Goal: Task Accomplishment & Management: Use online tool/utility

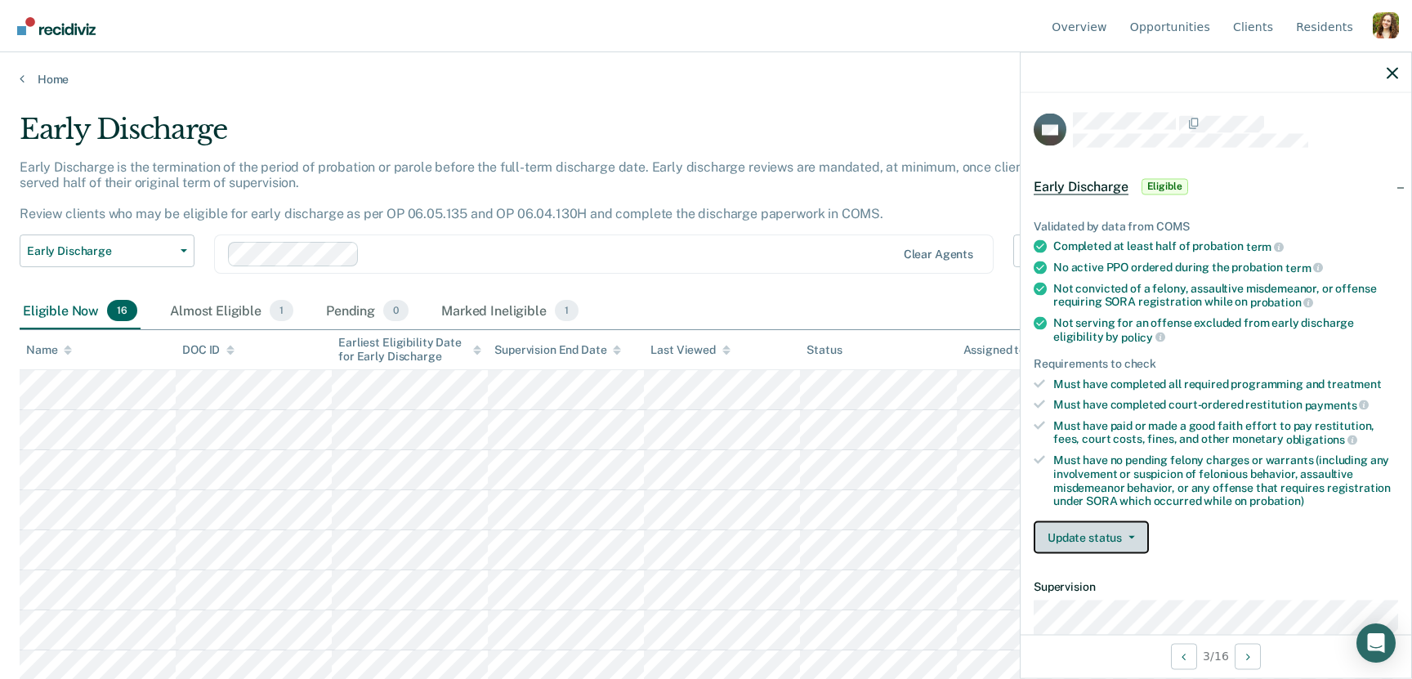
click at [1082, 525] on button "Update status" at bounding box center [1090, 537] width 115 height 33
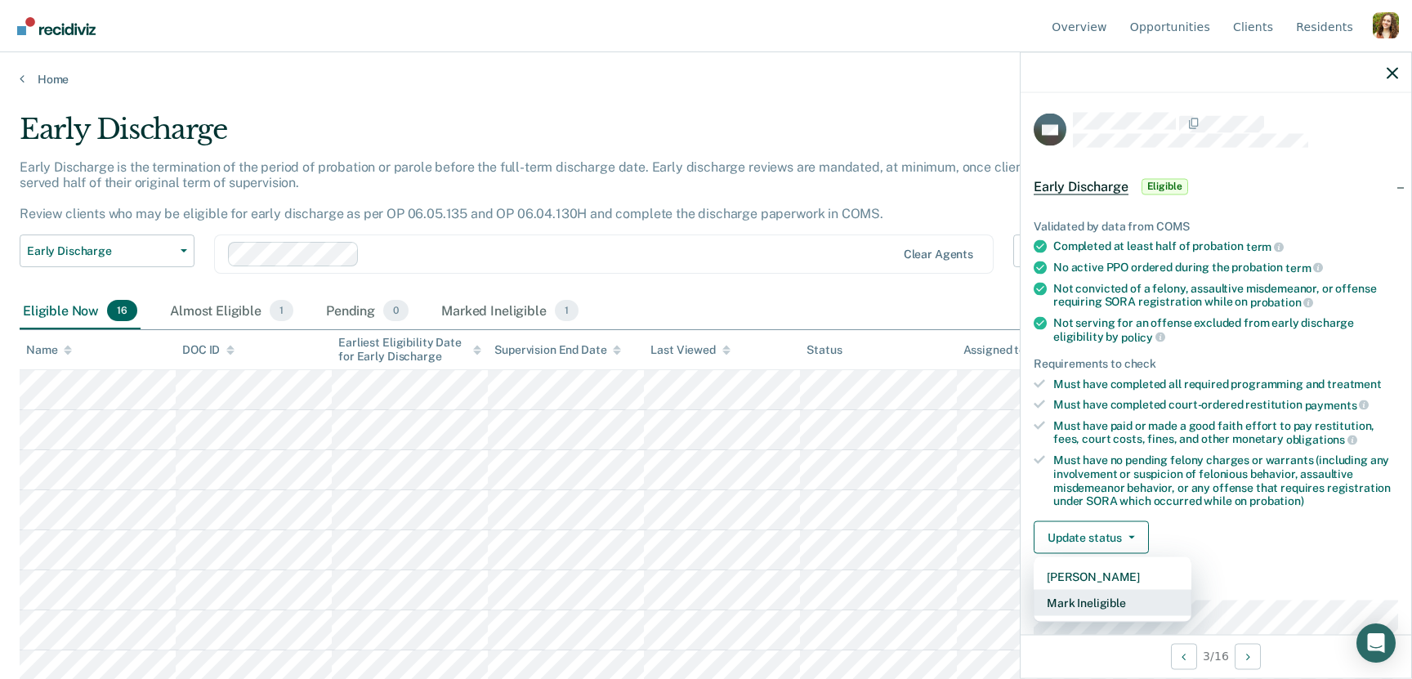
click at [1133, 592] on button "Mark Ineligible" at bounding box center [1112, 603] width 158 height 26
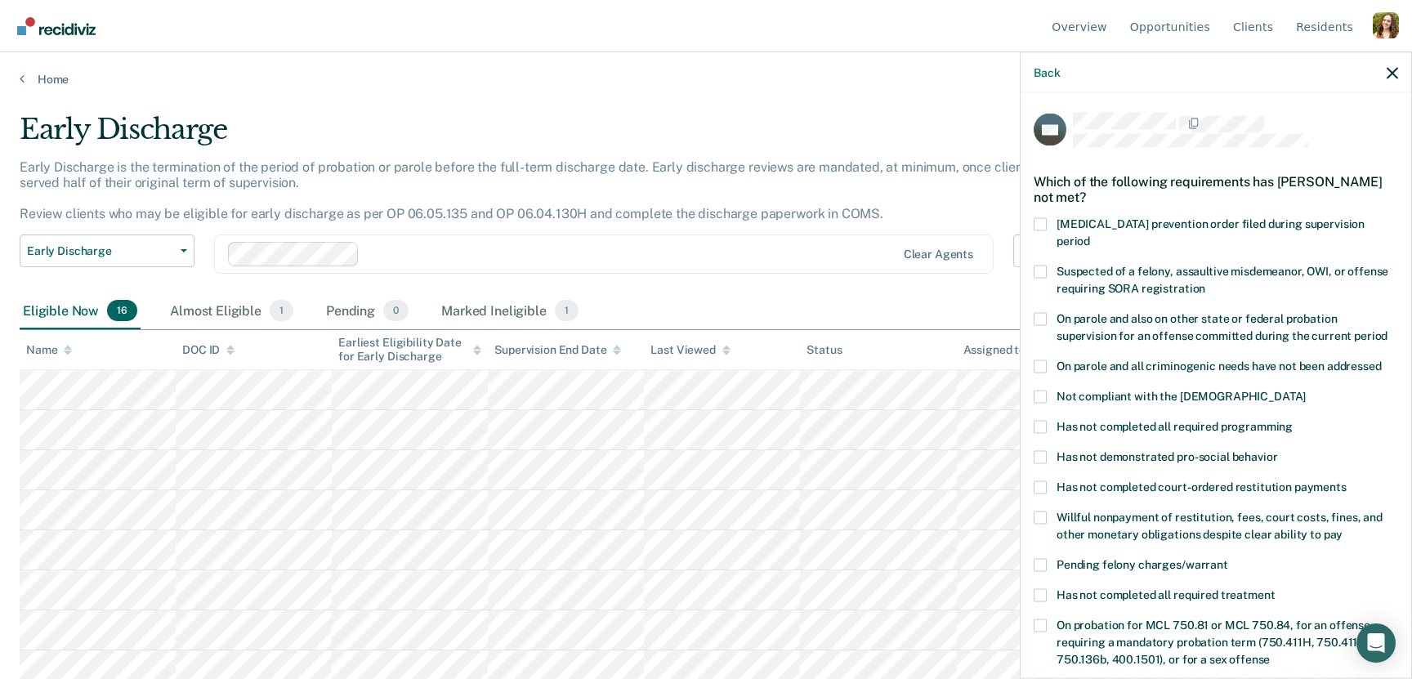
scroll to position [326, 0]
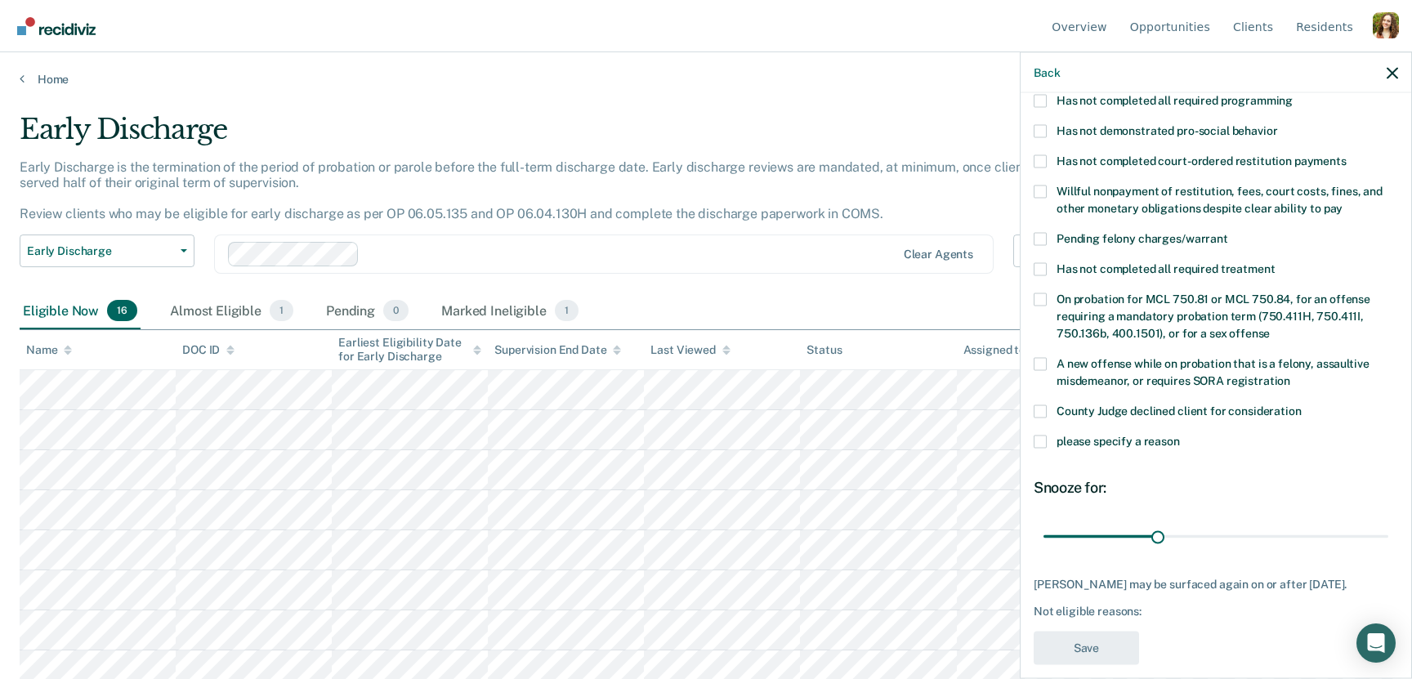
click at [1043, 292] on span at bounding box center [1039, 298] width 13 height 13
click at [1269, 327] on input "On probation for MCL 750.81 or MCL 750.84, for an offense requiring a mandatory…" at bounding box center [1269, 327] width 0 height 0
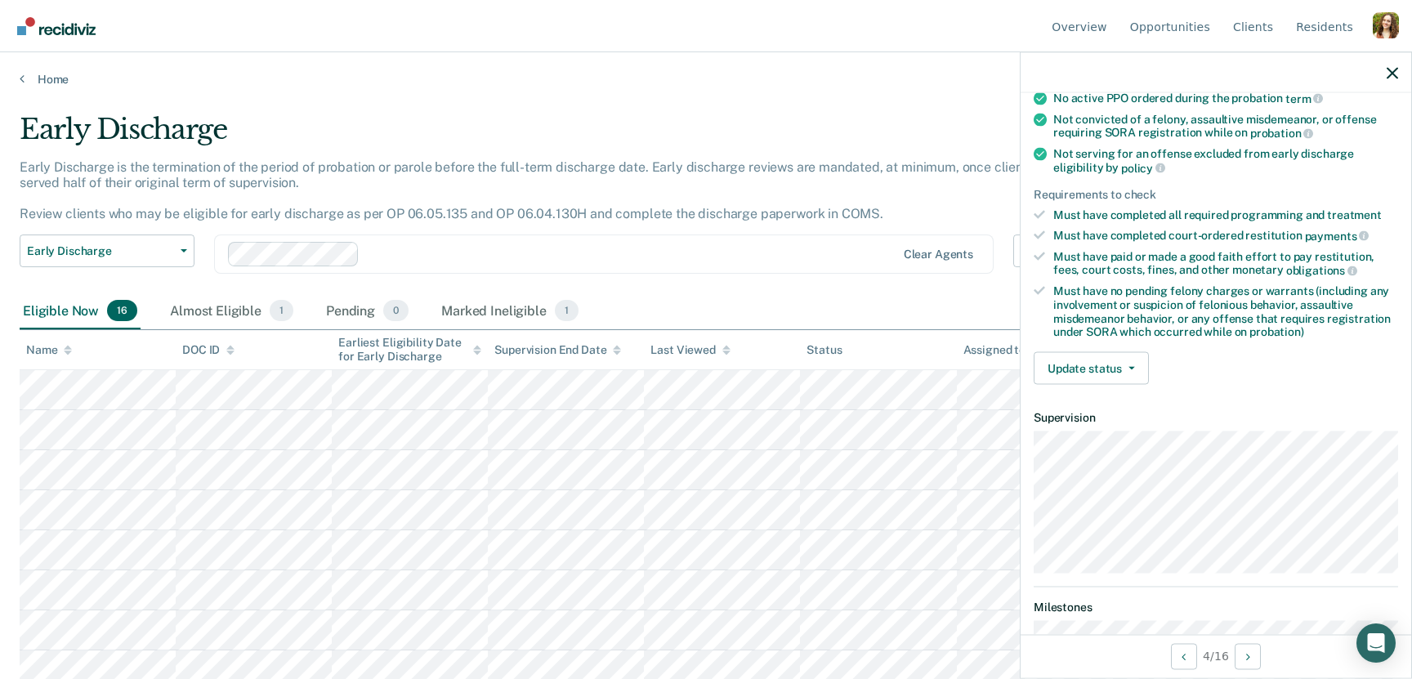
scroll to position [253, 0]
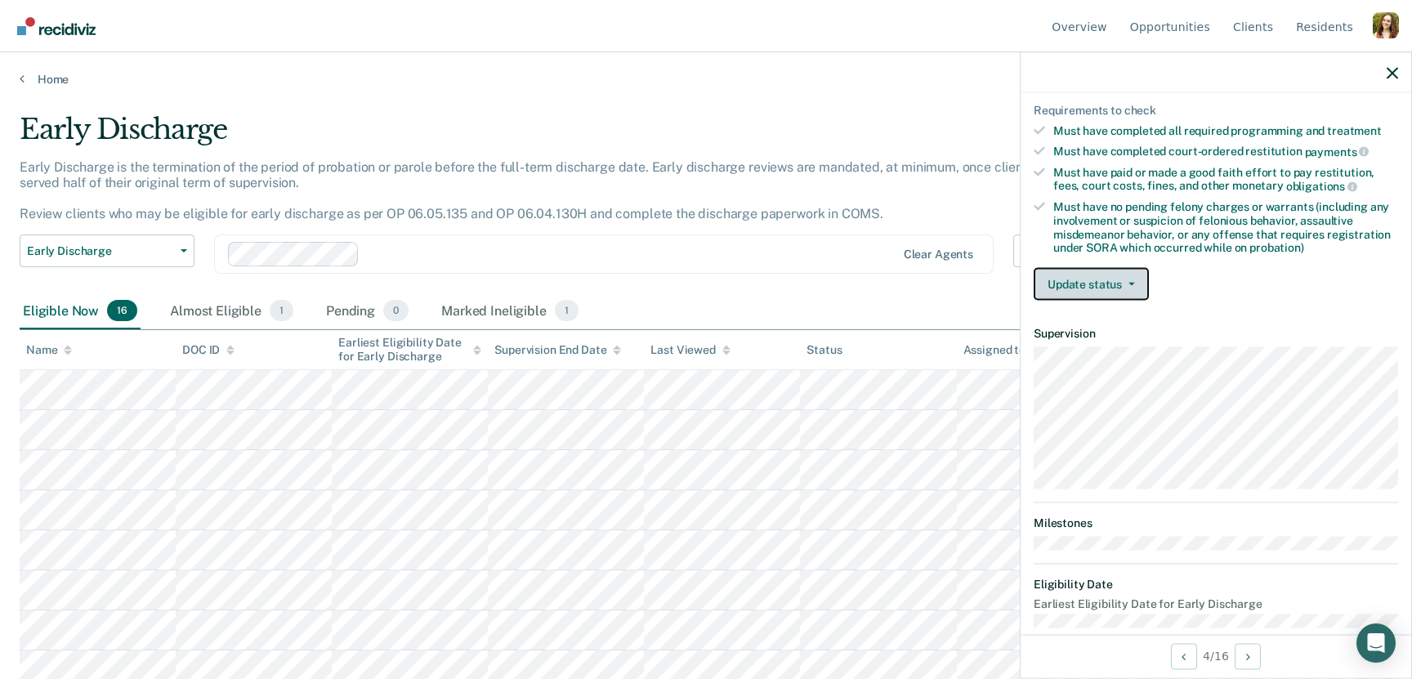
click at [1118, 291] on button "Update status" at bounding box center [1090, 284] width 115 height 33
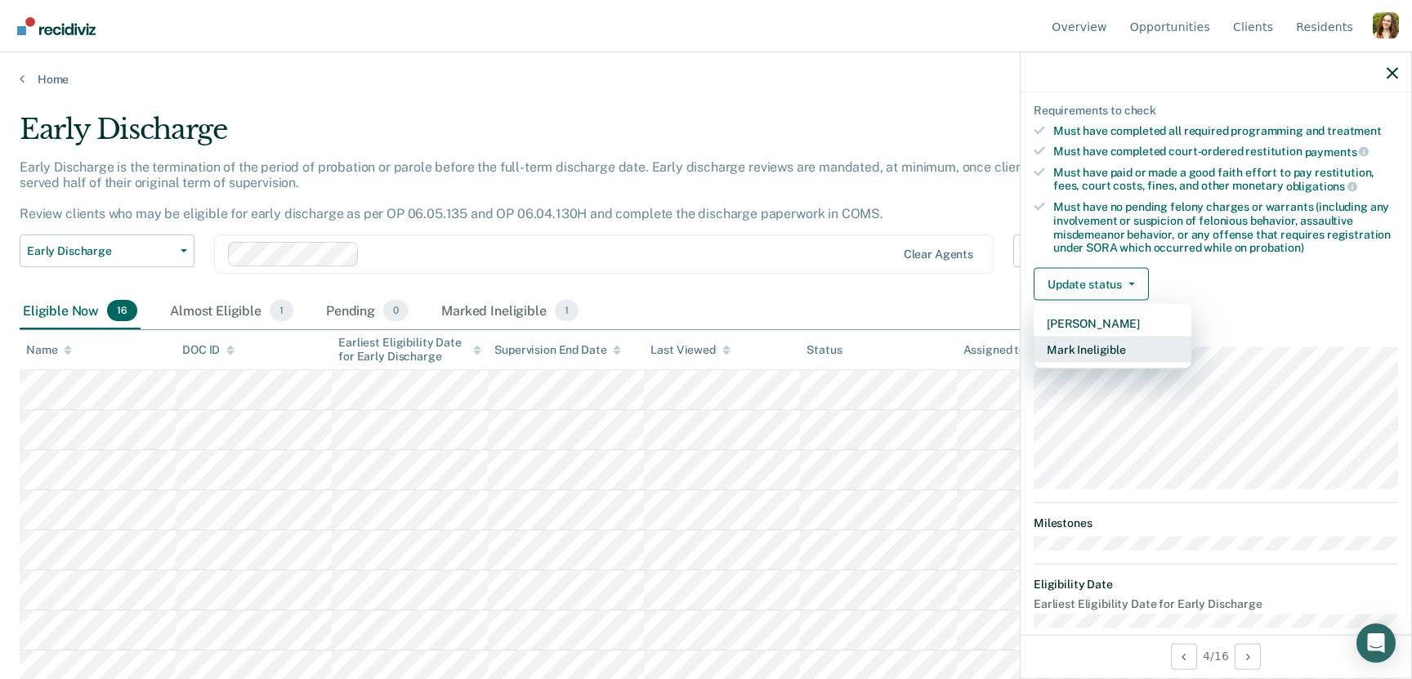
click at [1136, 347] on button "Mark Ineligible" at bounding box center [1112, 350] width 158 height 26
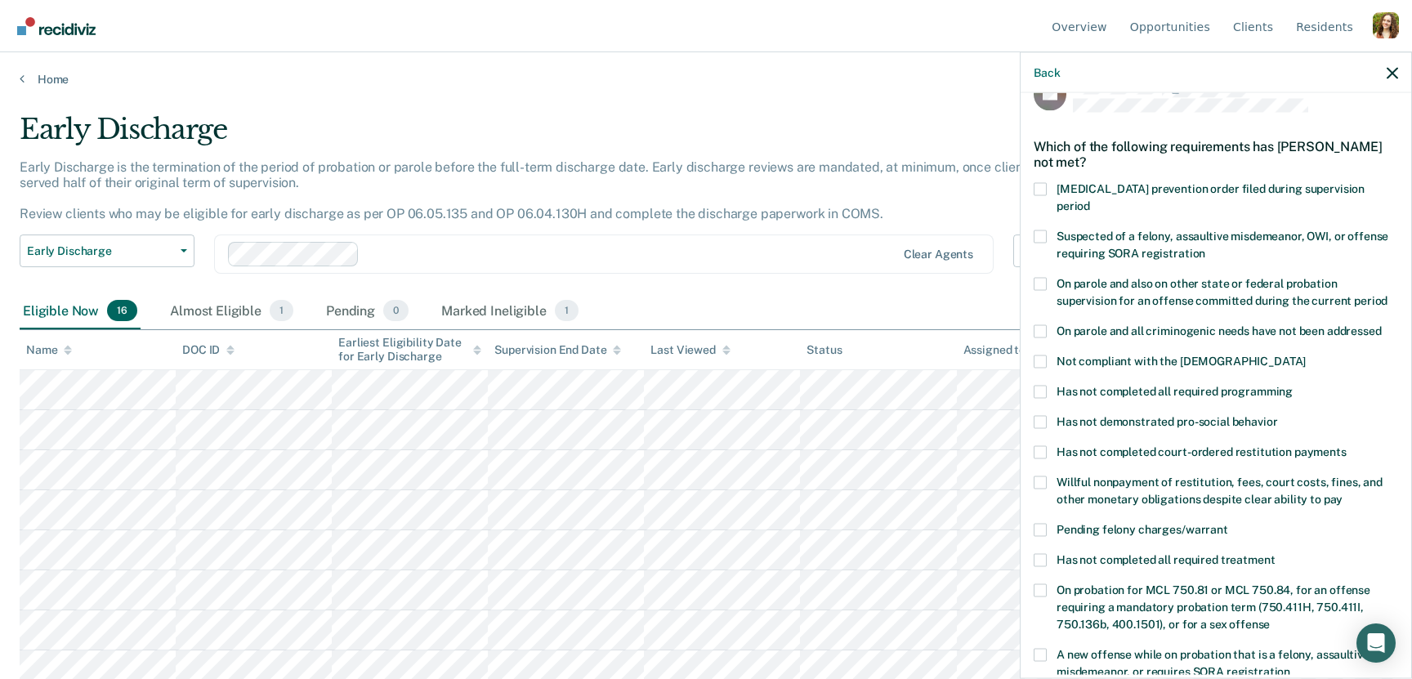
scroll to position [23, 0]
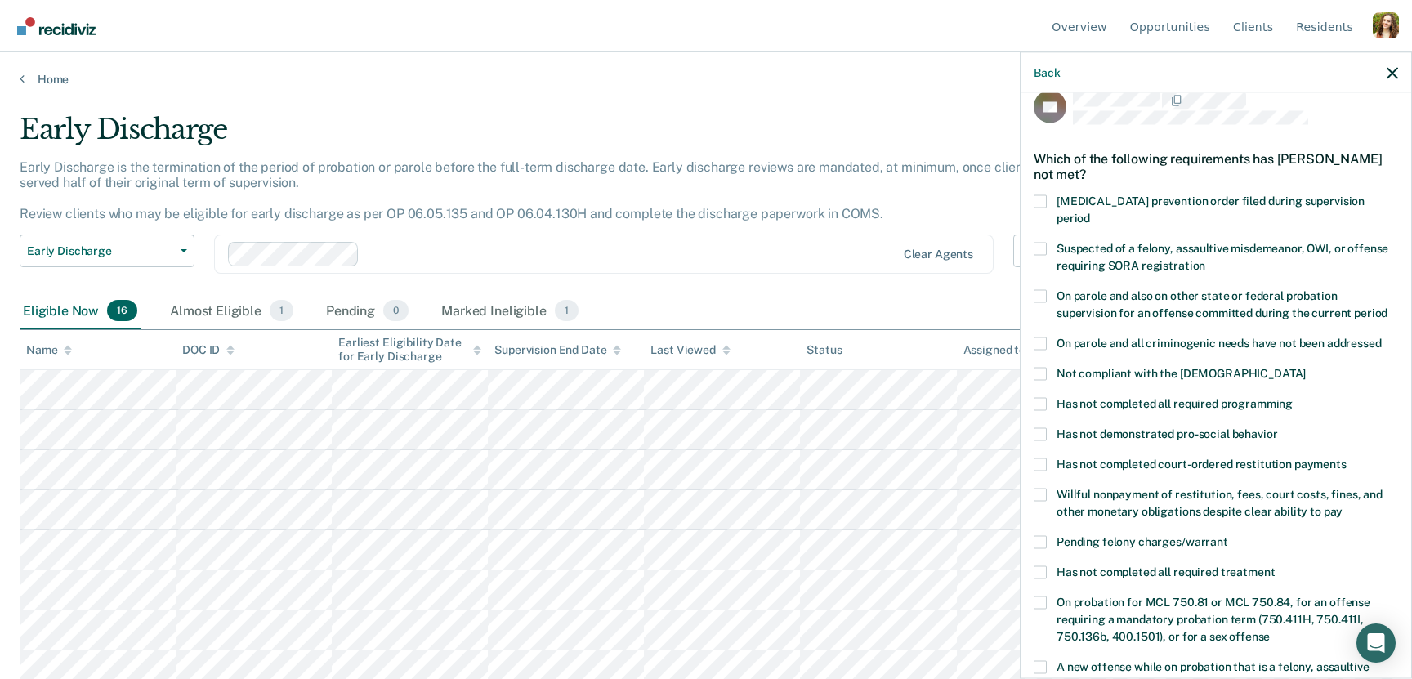
click at [1115, 336] on span "On parole and all criminogenic needs have not been addressed" at bounding box center [1218, 342] width 325 height 13
click at [1381, 337] on input "On parole and all criminogenic needs have not been addressed" at bounding box center [1381, 337] width 0 height 0
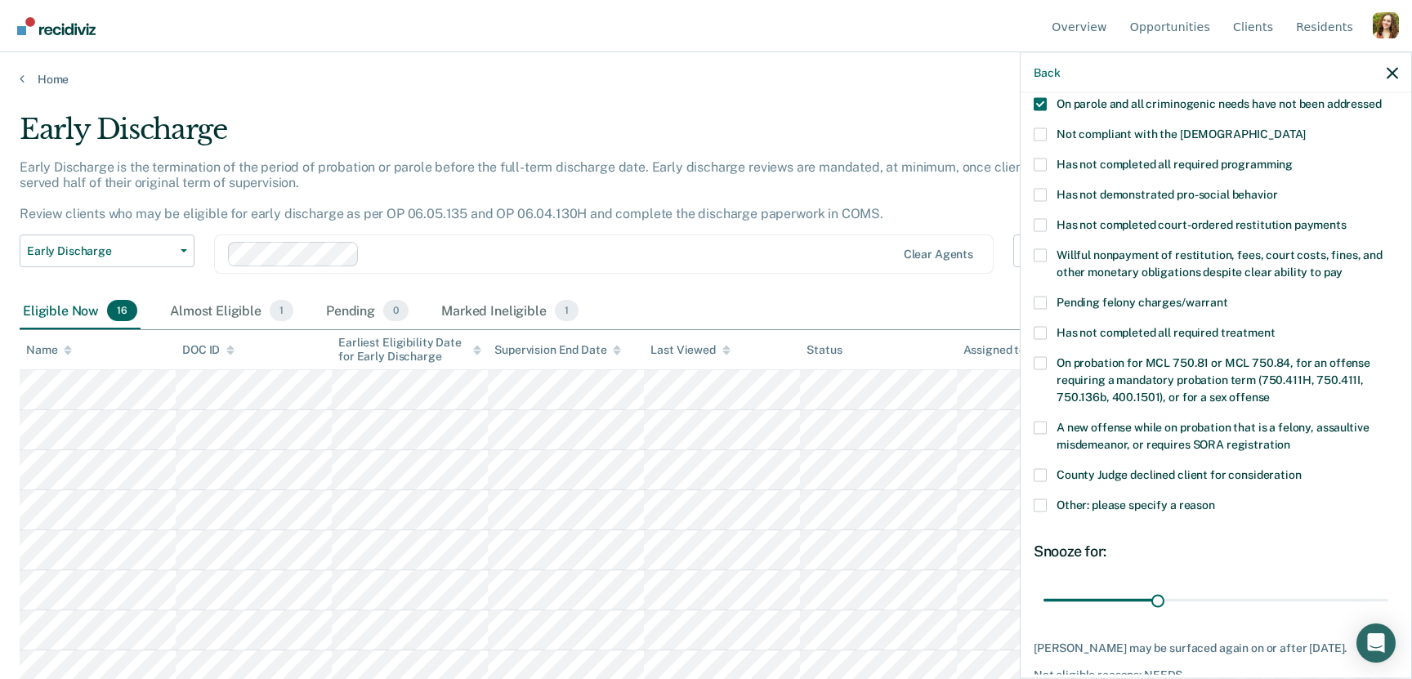
scroll to position [326, 0]
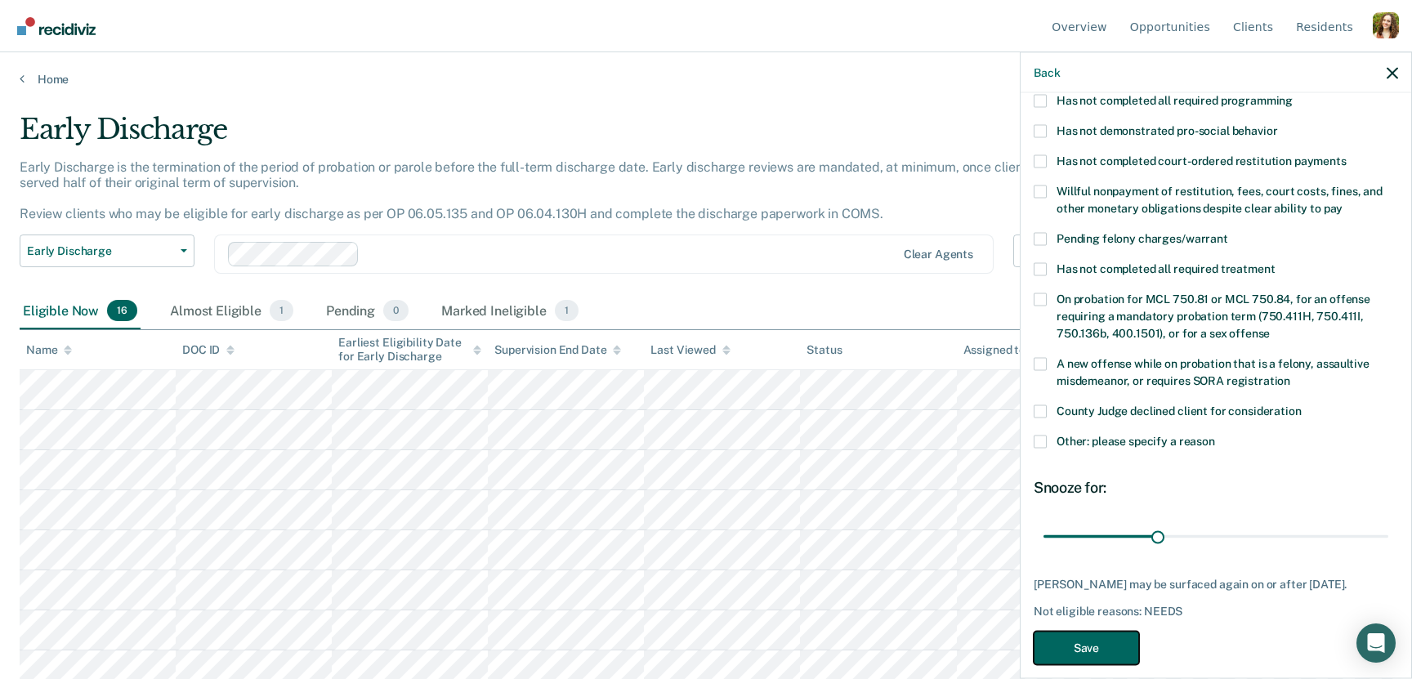
click at [1113, 631] on button "Save" at bounding box center [1085, 647] width 105 height 33
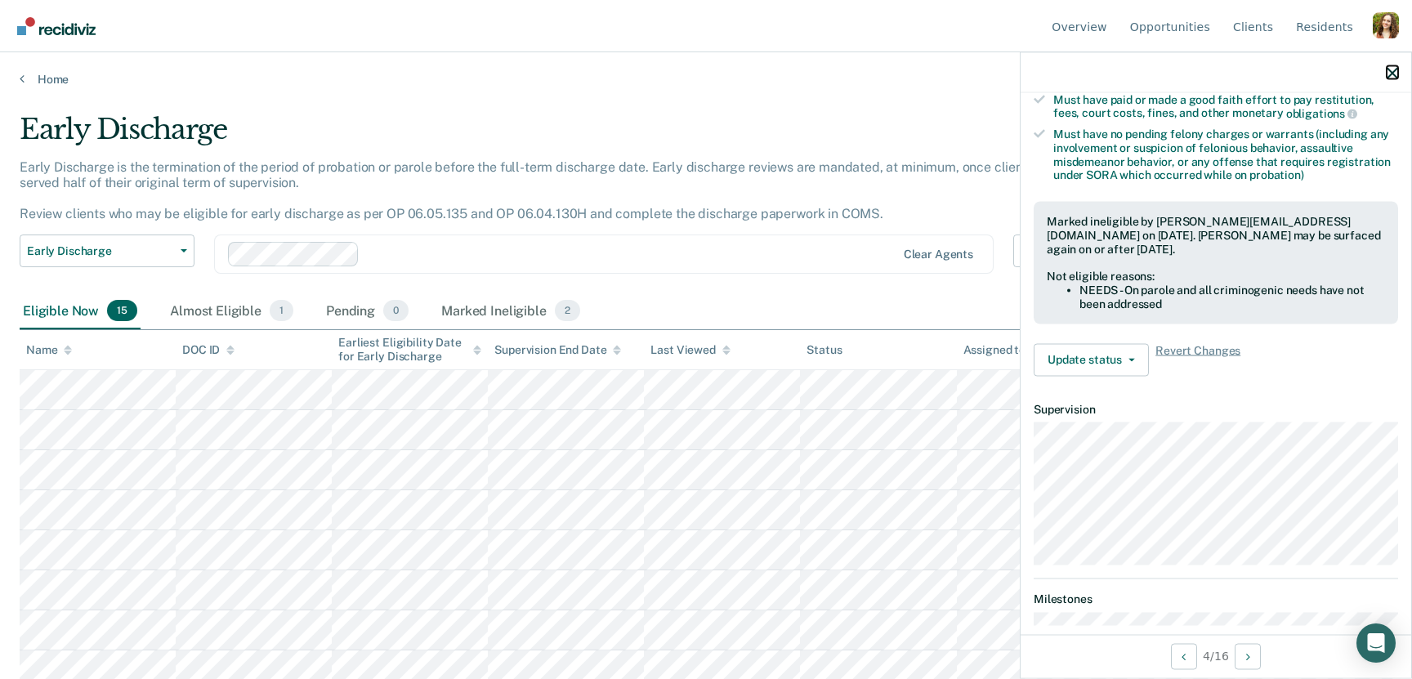
click at [1389, 75] on icon "button" at bounding box center [1391, 72] width 11 height 11
